Goal: Navigation & Orientation: Find specific page/section

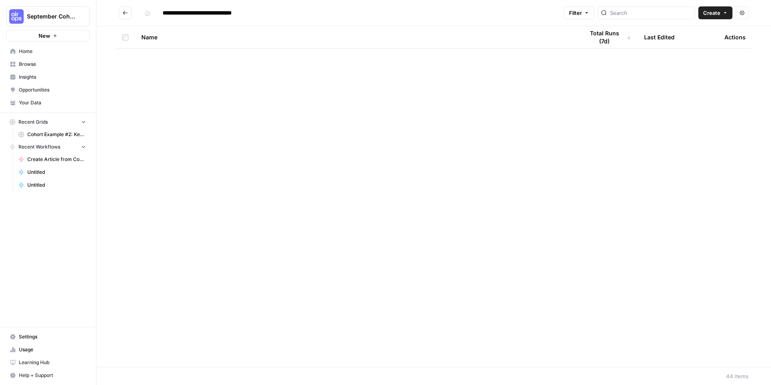
scroll to position [642, 0]
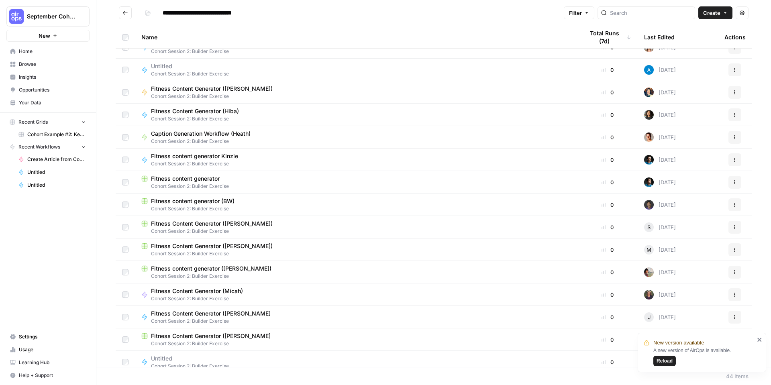
click at [666, 363] on span "Reload" at bounding box center [665, 360] width 16 height 7
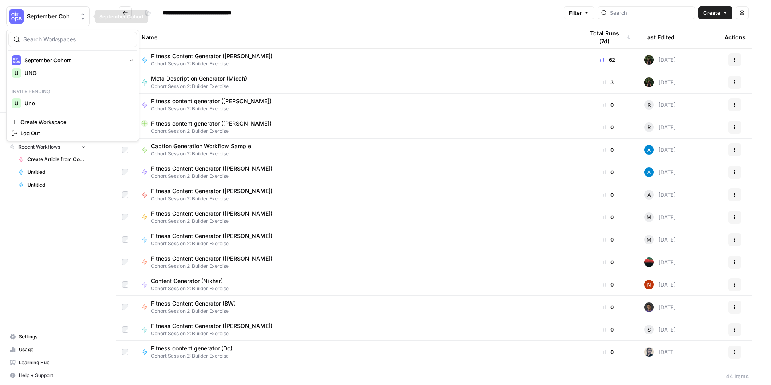
drag, startPoint x: 72, startPoint y: 18, endPoint x: 71, endPoint y: 23, distance: 5.2
click at [72, 18] on span "September Cohort" at bounding box center [51, 16] width 49 height 8
click at [70, 100] on span "Uno" at bounding box center [78, 103] width 106 height 8
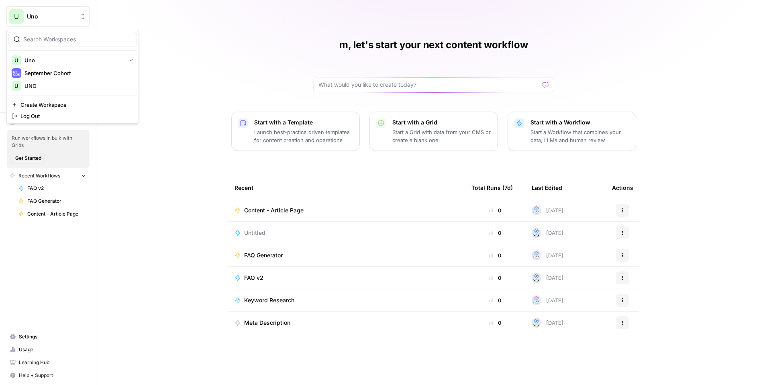
click at [65, 16] on span "Uno" at bounding box center [51, 16] width 49 height 8
click at [45, 59] on span "Uno" at bounding box center [74, 60] width 99 height 8
click at [53, 17] on span "Uno" at bounding box center [51, 16] width 49 height 8
click at [55, 78] on button "September Cohort" at bounding box center [72, 73] width 129 height 13
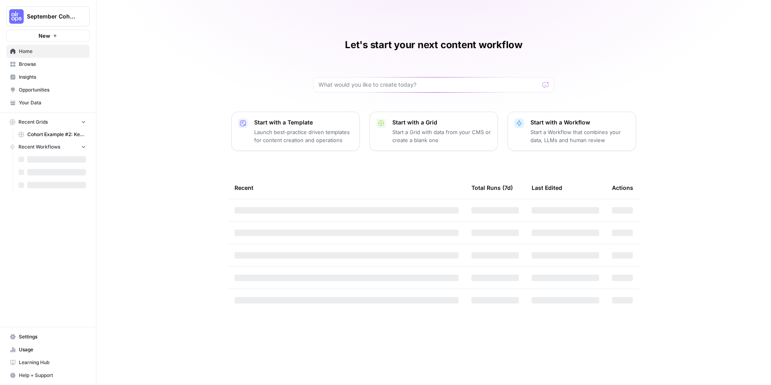
drag, startPoint x: 57, startPoint y: 19, endPoint x: 57, endPoint y: 23, distance: 4.4
click at [57, 19] on span "September Cohort" at bounding box center [51, 16] width 49 height 8
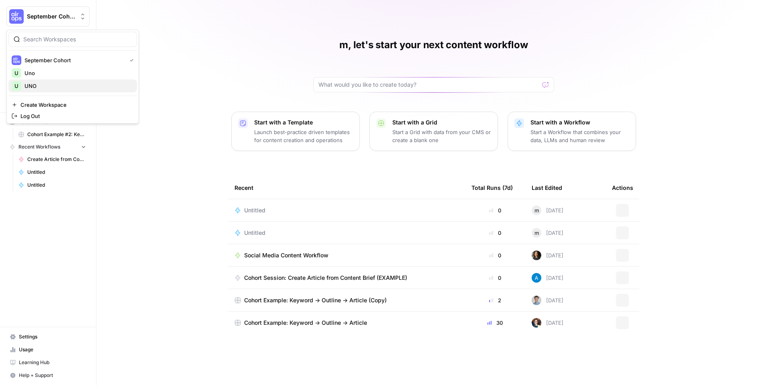
click at [63, 85] on span "UNO" at bounding box center [78, 86] width 106 height 8
